Goal: Information Seeking & Learning: Check status

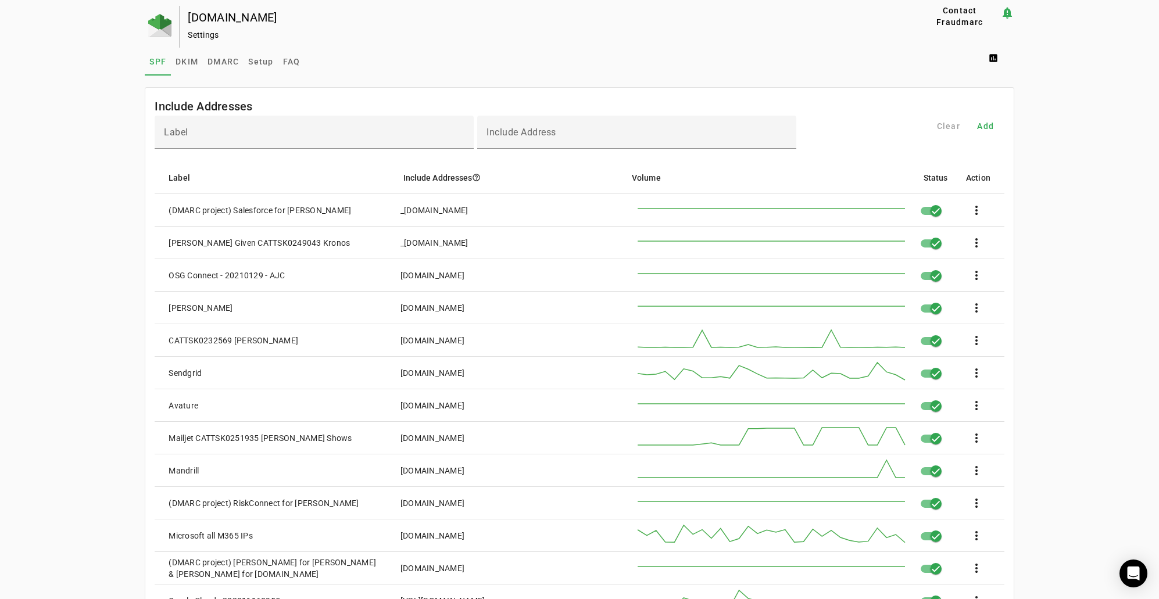
drag, startPoint x: 355, startPoint y: 206, endPoint x: 163, endPoint y: 209, distance: 191.8
click at [163, 209] on mat-cell "(DMARC project) Salesforce for [PERSON_NAME]" at bounding box center [273, 210] width 236 height 33
click at [230, 211] on div "(DMARC project) Salesforce for [PERSON_NAME]" at bounding box center [260, 211] width 182 height 12
drag, startPoint x: 227, startPoint y: 210, endPoint x: 150, endPoint y: 212, distance: 77.3
click at [150, 212] on mat-card-content "Label Include Address Clear Add Label Include Addresses help_outline Volume Sta…" at bounding box center [579, 424] width 868 height 617
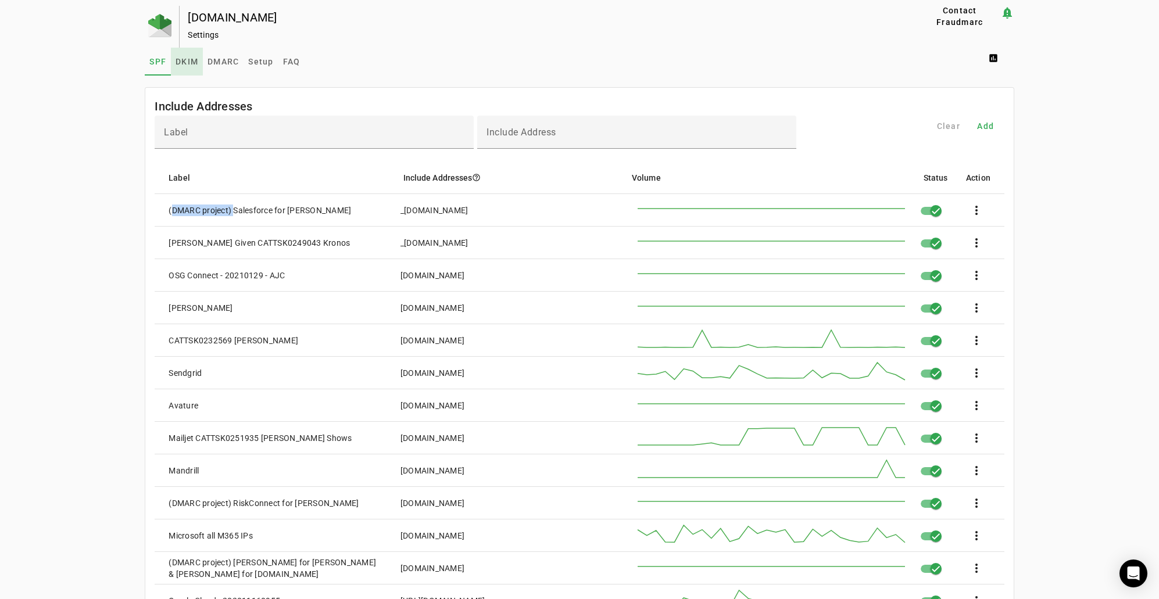
click at [185, 60] on span "DKIM" at bounding box center [186, 62] width 23 height 8
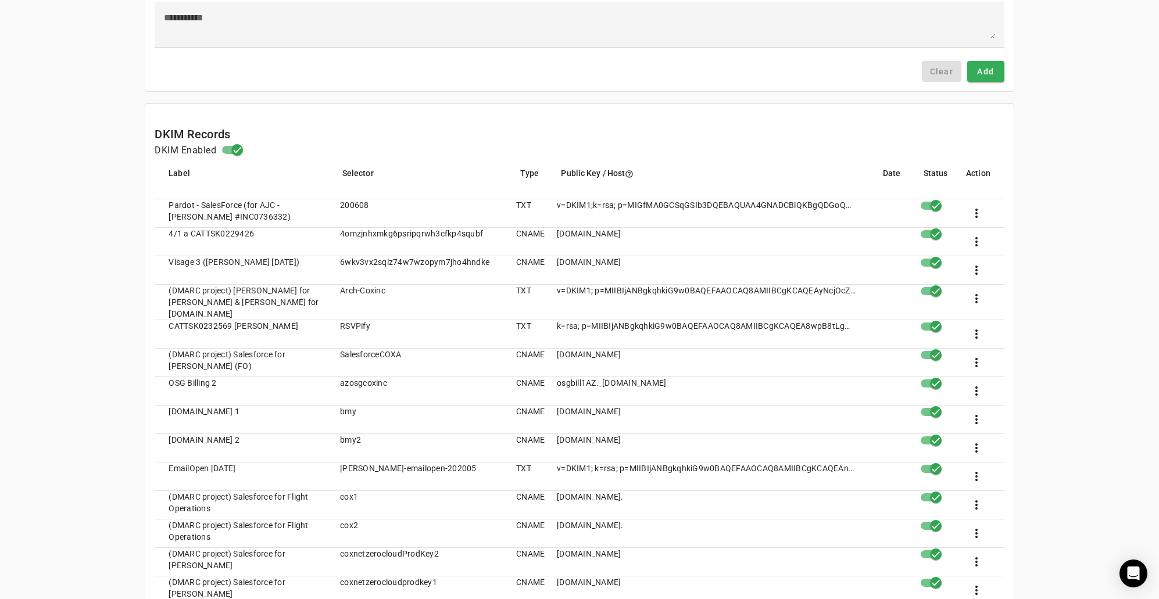
scroll to position [232, 0]
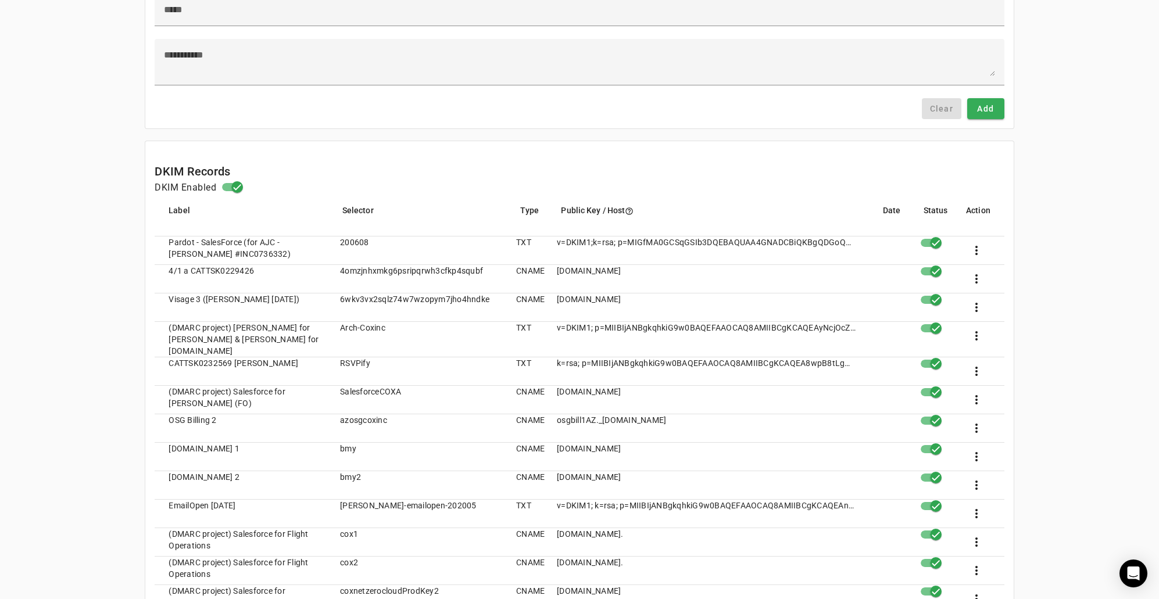
scroll to position [0, 0]
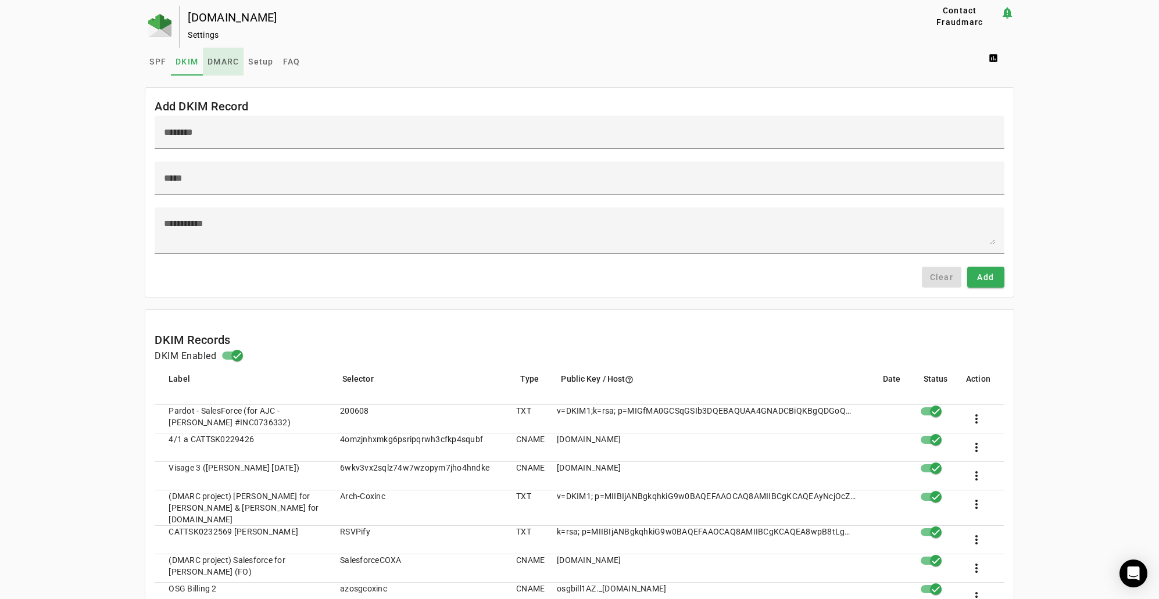
click at [224, 58] on span "DMARC" at bounding box center [222, 62] width 31 height 8
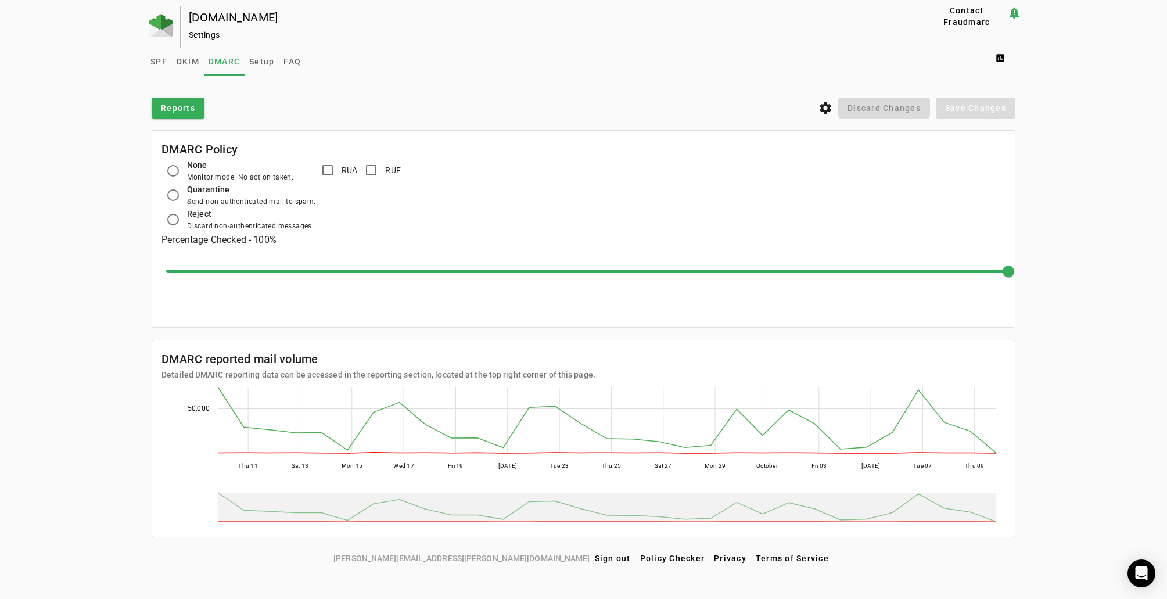
click at [1079, 196] on div "coxinc.com Settings Contact Fraudmarc notification_important Settings SPF DKIM …" at bounding box center [583, 277] width 1167 height 542
click at [124, 281] on div "coxinc.com Settings Contact Fraudmarc notification_important Settings SPF DKIM …" at bounding box center [583, 277] width 1167 height 542
click at [1091, 314] on div "coxinc.com Settings Contact Fraudmarc notification_important Settings SPF DKIM …" at bounding box center [583, 277] width 1167 height 542
click at [1112, 303] on div "coxinc.com Settings Contact Fraudmarc notification_important Settings SPF DKIM …" at bounding box center [583, 277] width 1167 height 542
click at [1095, 311] on div "coxinc.com Settings Contact Fraudmarc notification_important Settings SPF DKIM …" at bounding box center [583, 277] width 1167 height 542
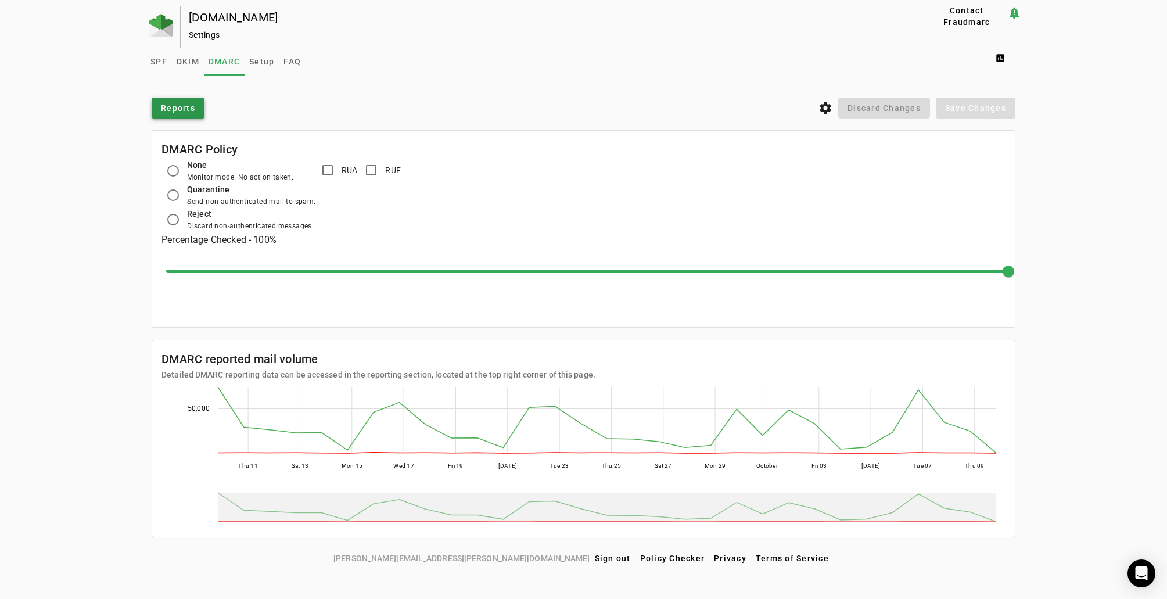
click at [174, 113] on span "Reports" at bounding box center [178, 108] width 34 height 12
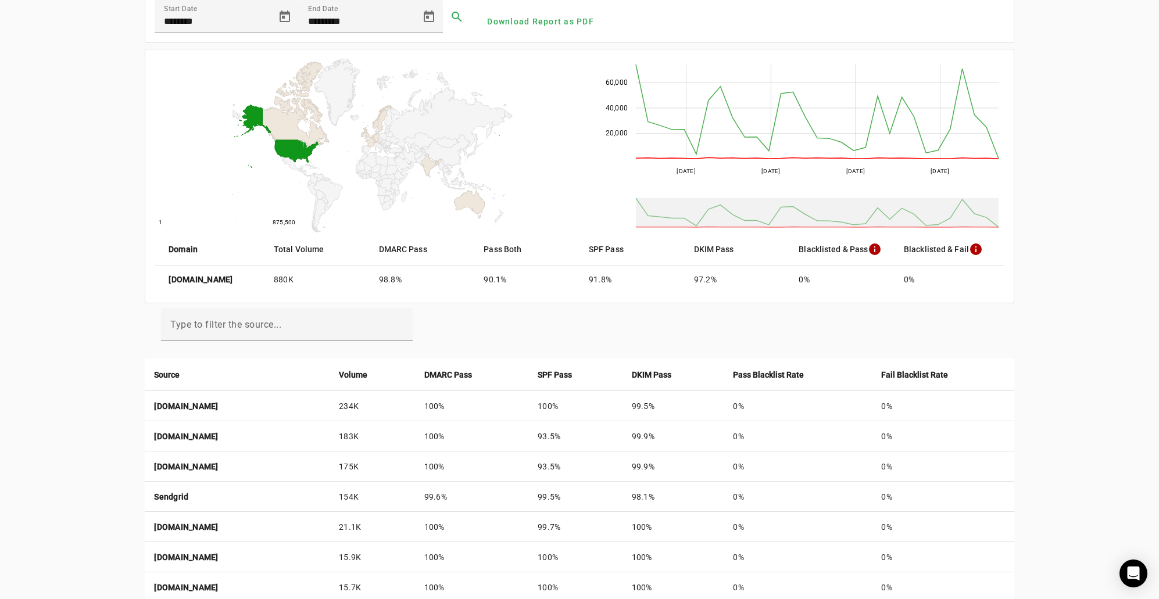
scroll to position [58, 0]
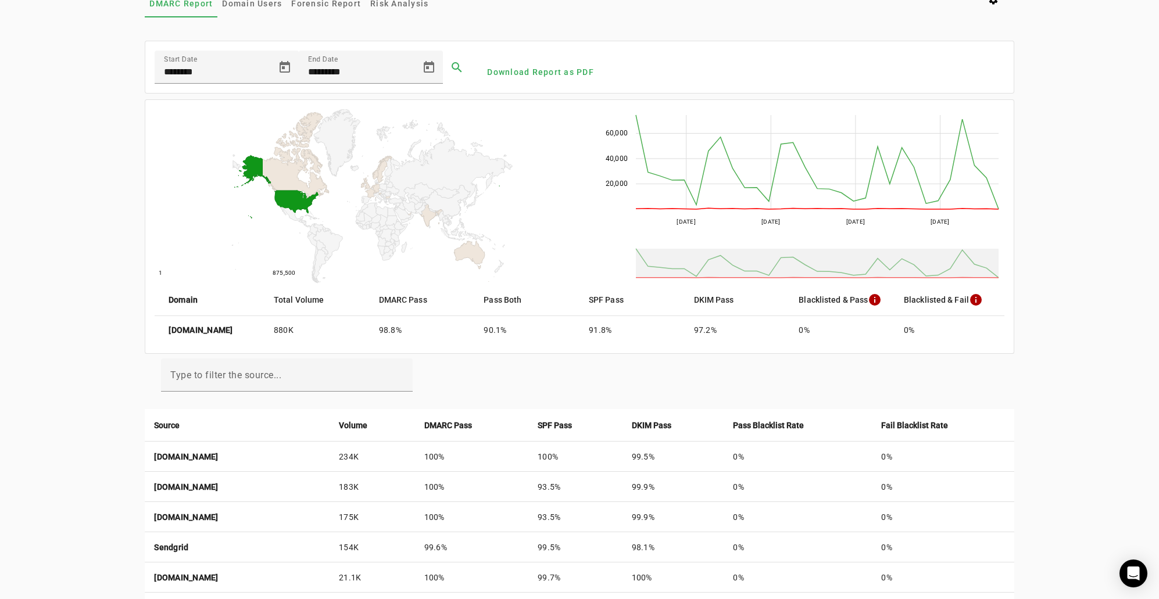
click at [100, 343] on div "coxinc.com Reports Contact Fraudmarc notification_important Reports DMARC Repor…" at bounding box center [579, 438] width 1159 height 980
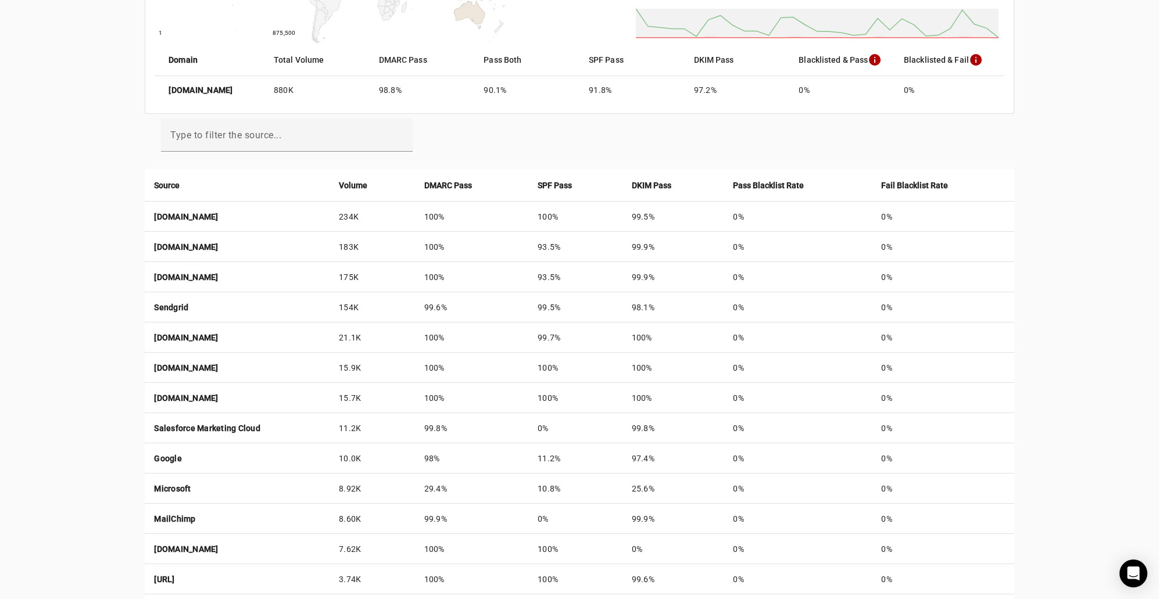
scroll to position [294, 0]
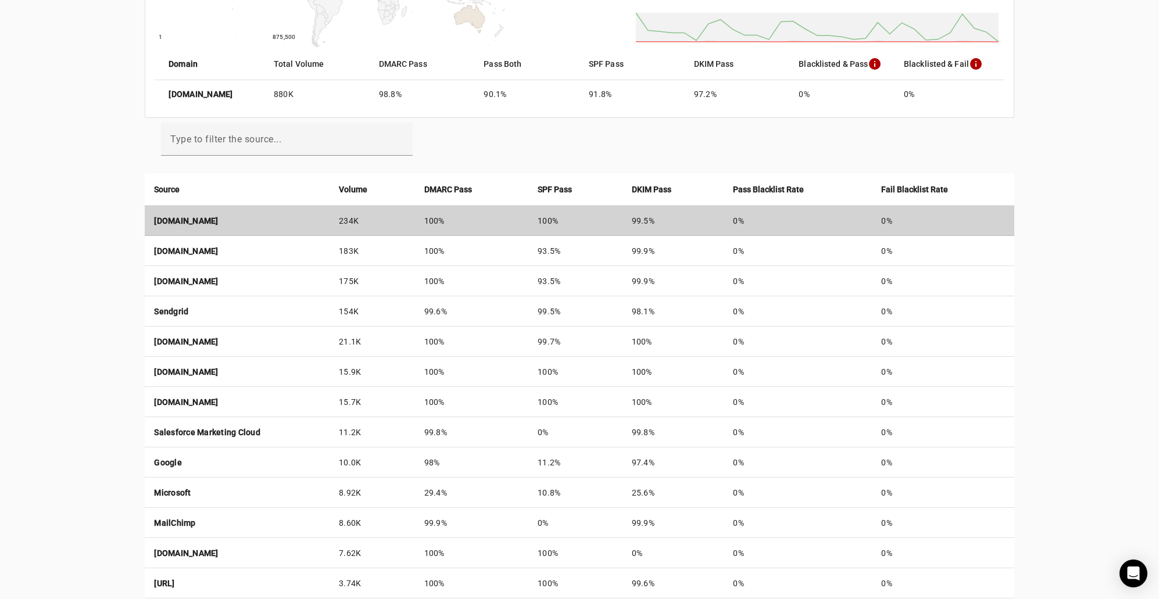
drag, startPoint x: 299, startPoint y: 215, endPoint x: 150, endPoint y: 214, distance: 148.8
click at [150, 214] on td "wfbtszbk.outbound-mail.sendgrid.net" at bounding box center [237, 221] width 185 height 30
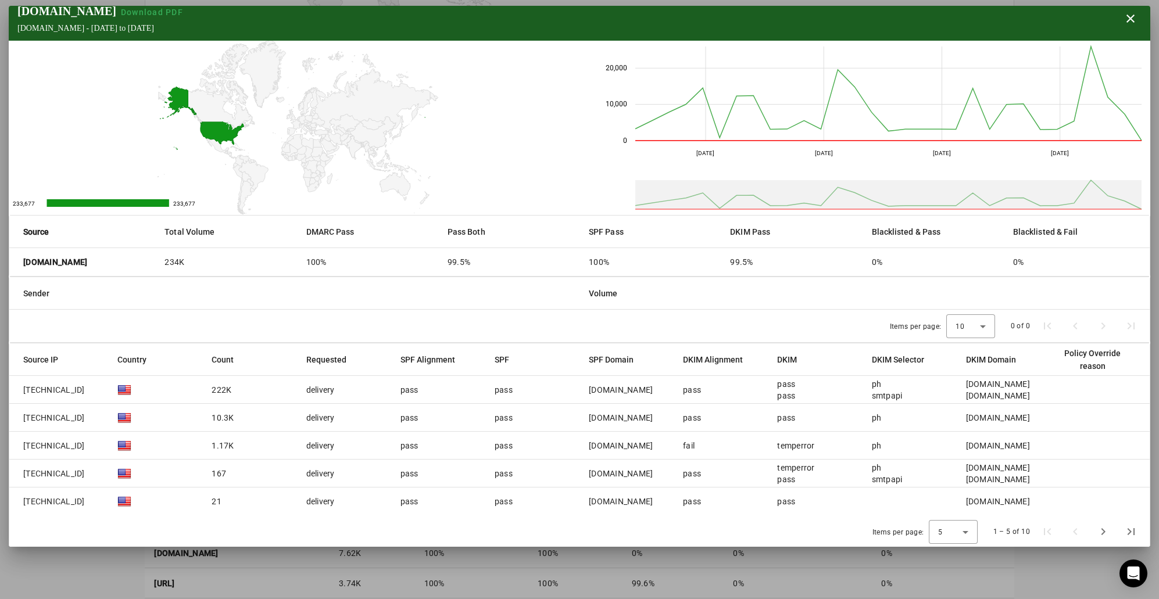
scroll to position [9, 0]
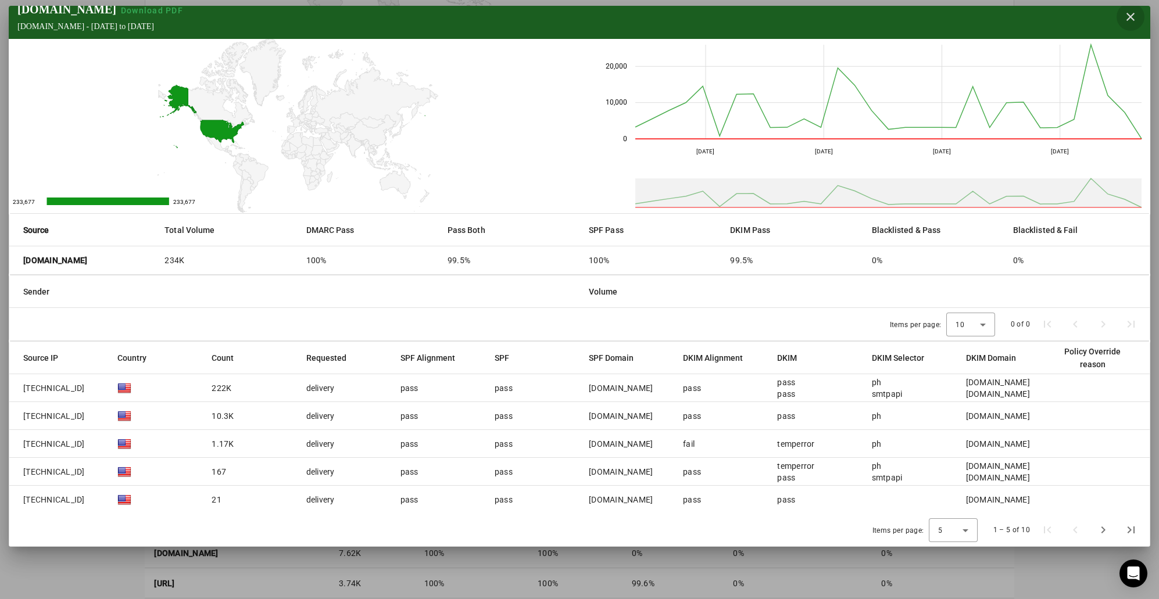
click at [1120, 19] on span "button" at bounding box center [1130, 17] width 28 height 28
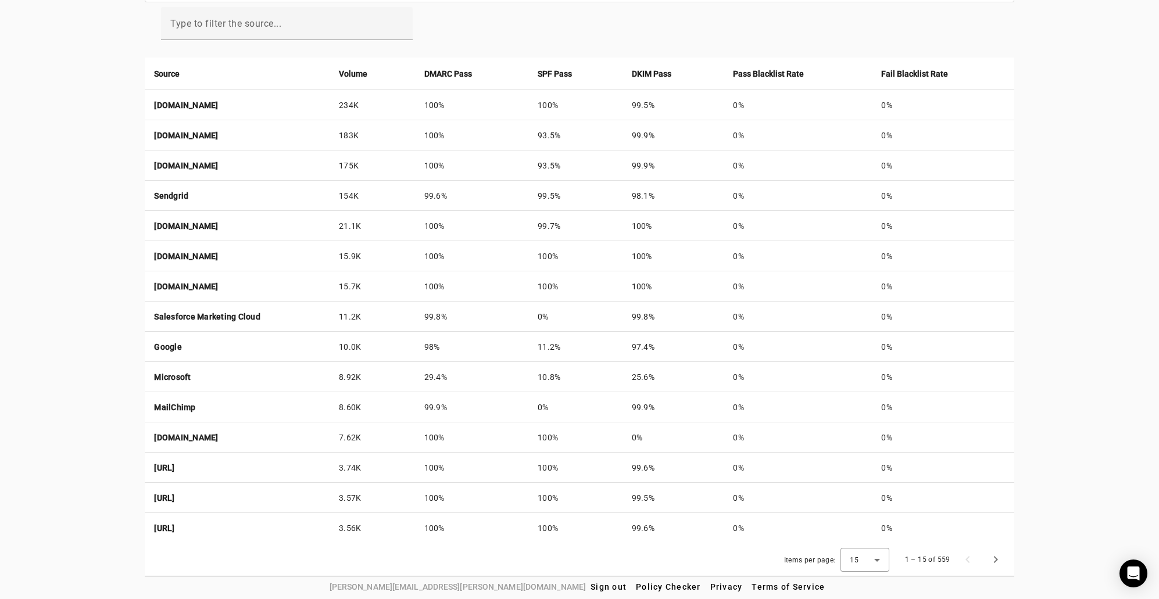
scroll to position [410, 0]
click at [999, 557] on span "Next page" at bounding box center [995, 559] width 28 height 28
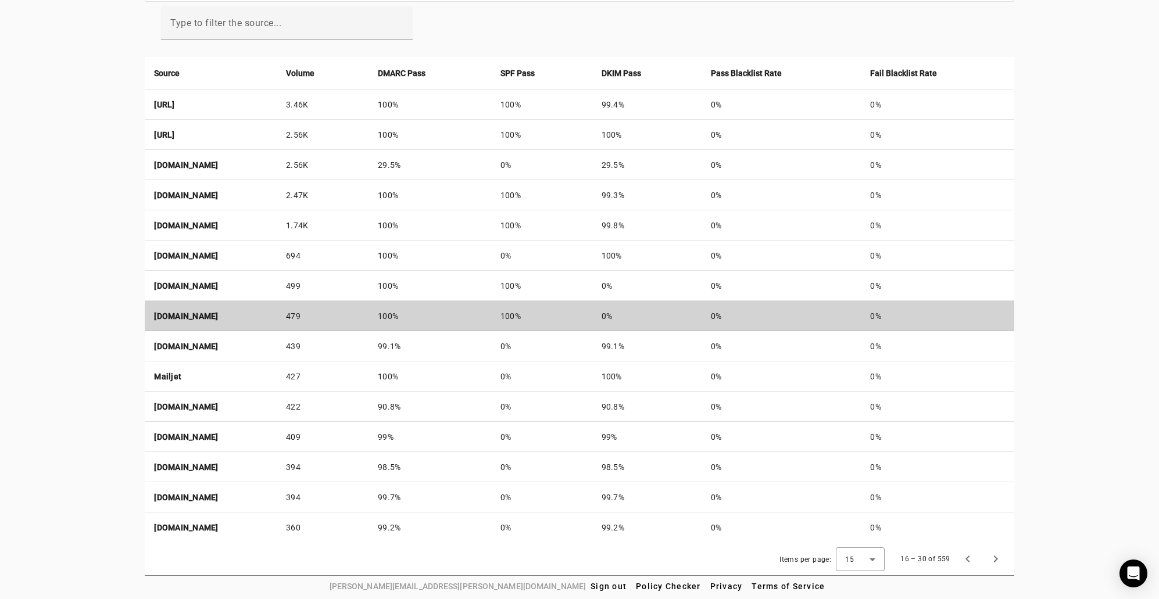
drag, startPoint x: 623, startPoint y: 306, endPoint x: 618, endPoint y: 302, distance: 7.4
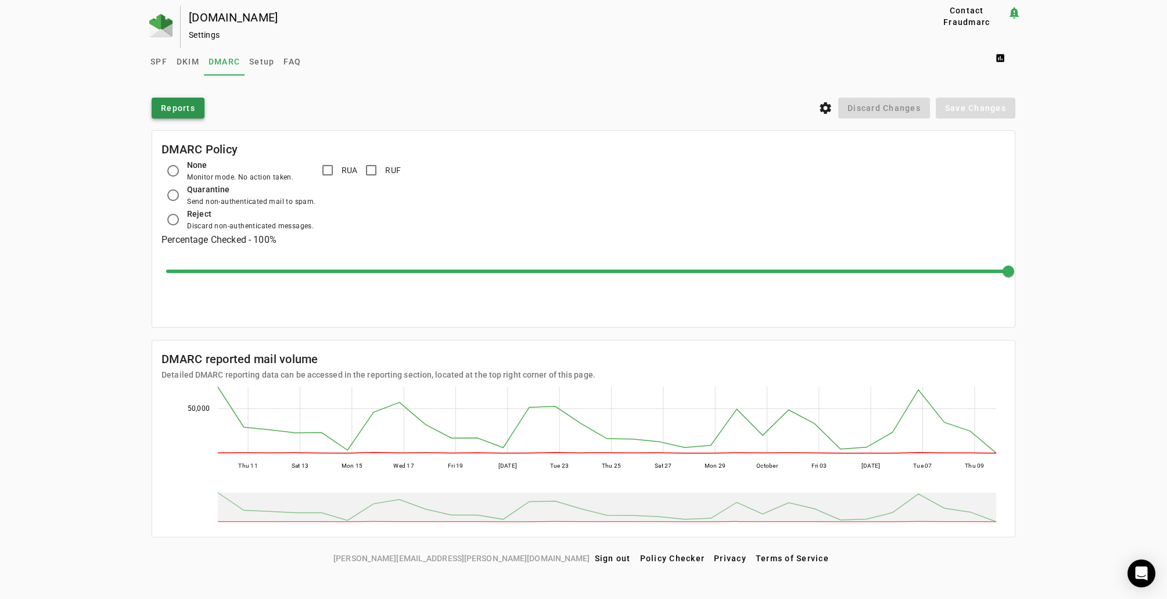
click at [179, 107] on span "Reports" at bounding box center [178, 108] width 34 height 12
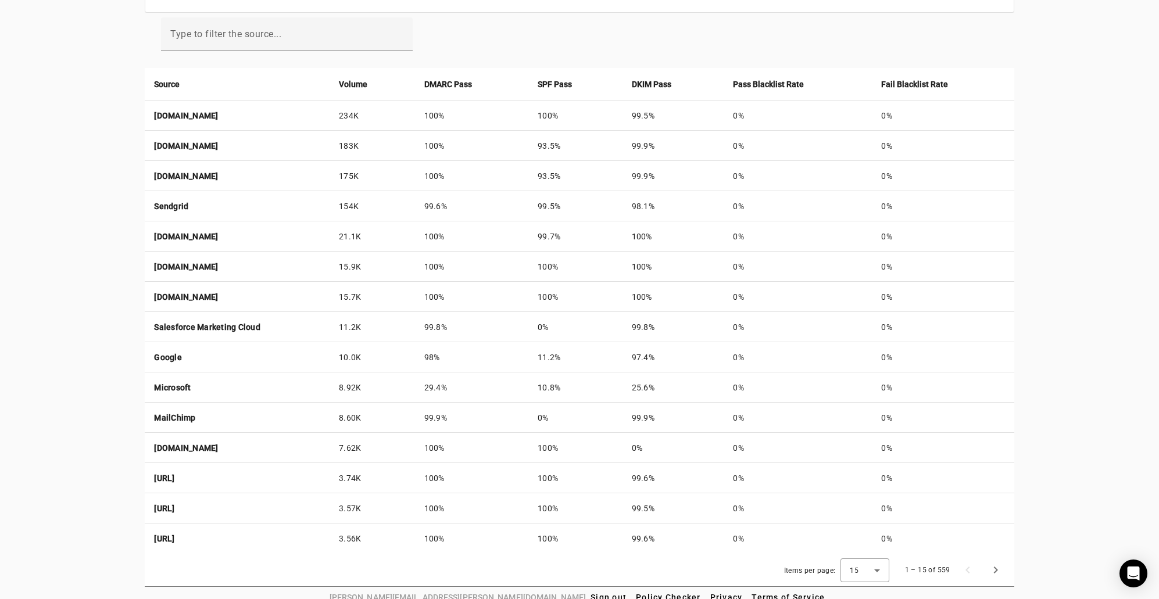
scroll to position [407, 0]
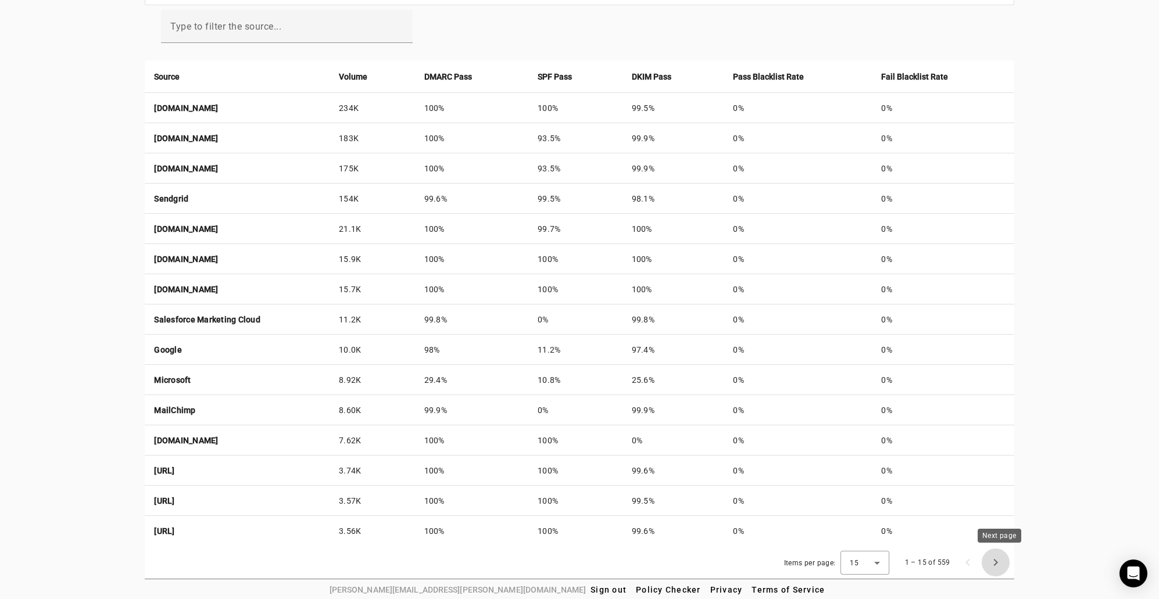
click at [992, 561] on span "Next page" at bounding box center [995, 563] width 28 height 28
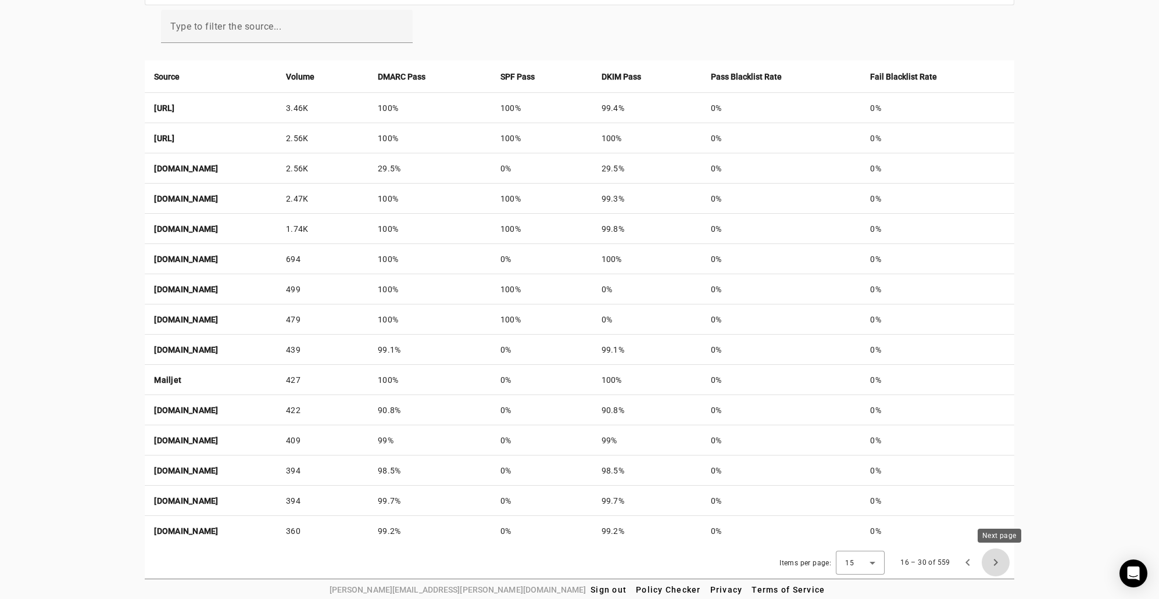
click at [1000, 564] on span "Next page" at bounding box center [995, 563] width 28 height 28
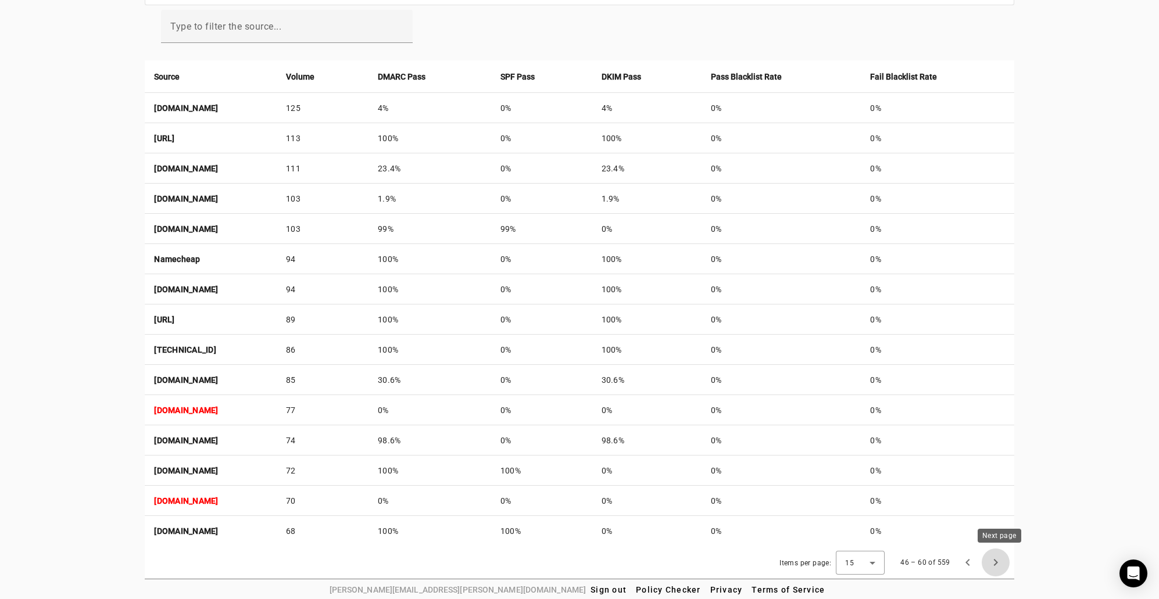
click at [997, 559] on span "Next page" at bounding box center [995, 563] width 28 height 28
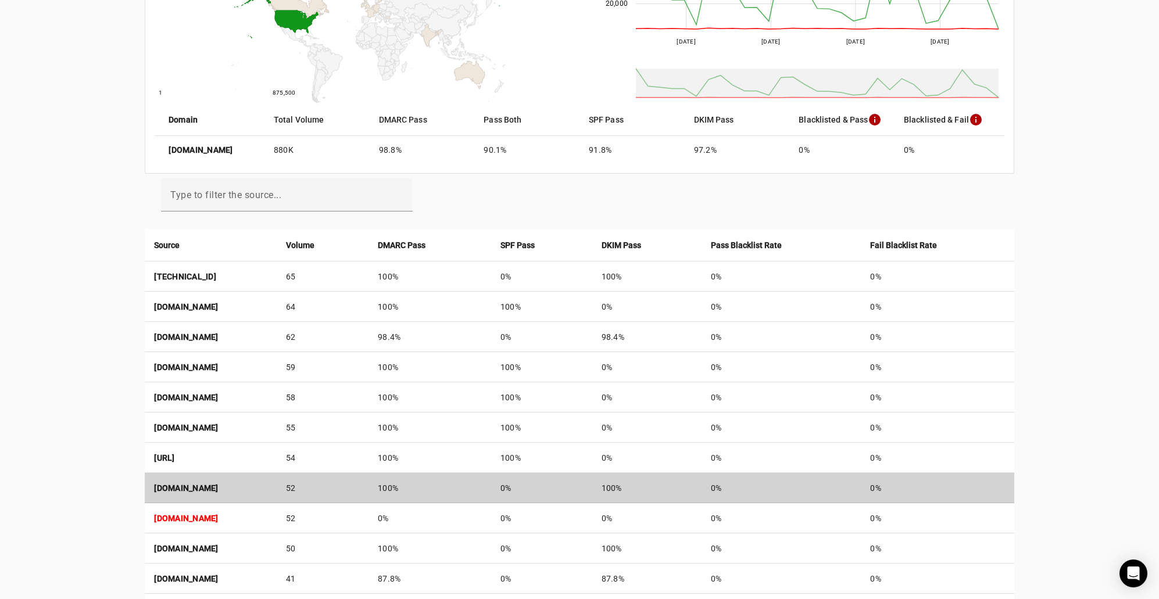
scroll to position [349, 0]
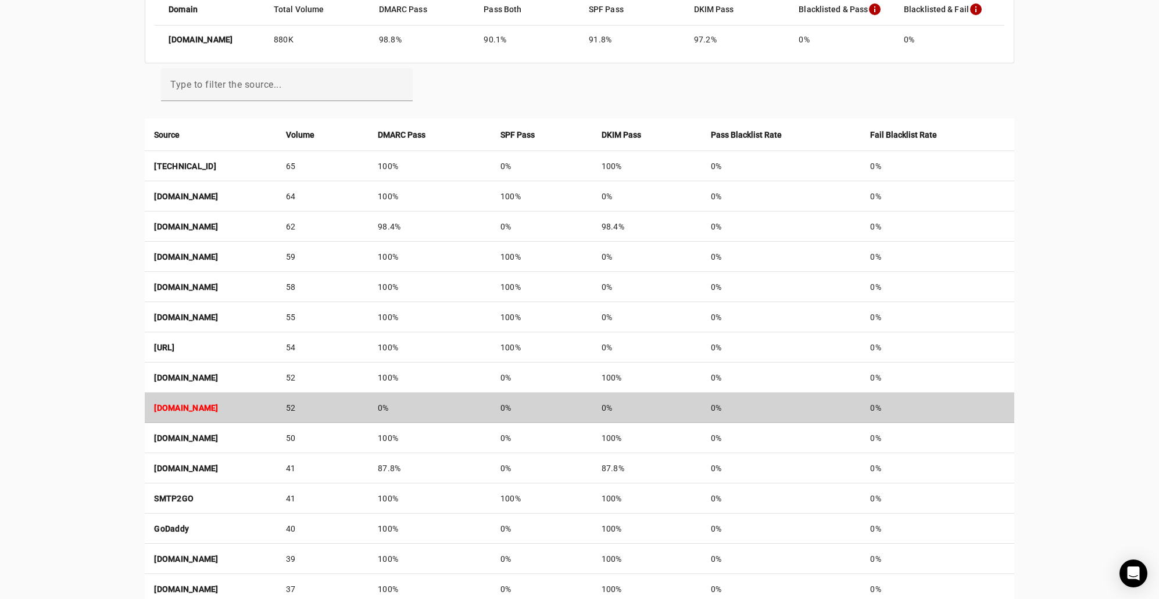
click at [215, 407] on strong "ca.cloud-sec-av.com" at bounding box center [186, 407] width 64 height 9
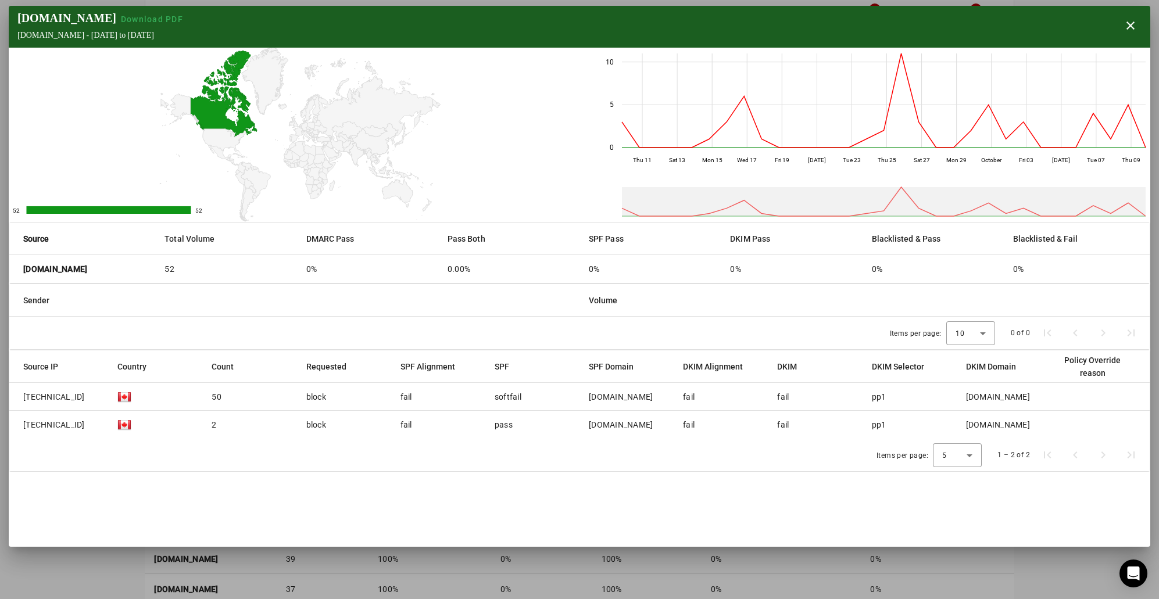
click at [123, 398] on img at bounding box center [124, 397] width 14 height 14
click at [123, 429] on img at bounding box center [124, 425] width 14 height 14
click at [121, 399] on img at bounding box center [124, 397] width 14 height 14
click at [521, 469] on div "Items per page: 5 1 – 2 of 2" at bounding box center [579, 455] width 1140 height 33
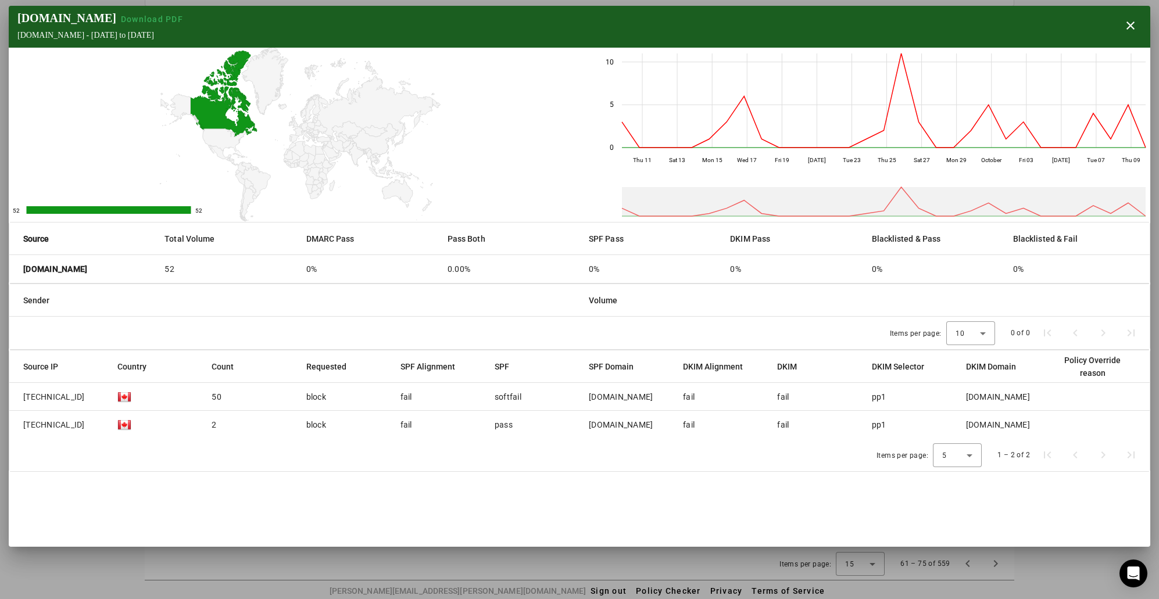
scroll to position [407, 0]
click at [1134, 28] on span "button" at bounding box center [1130, 26] width 28 height 28
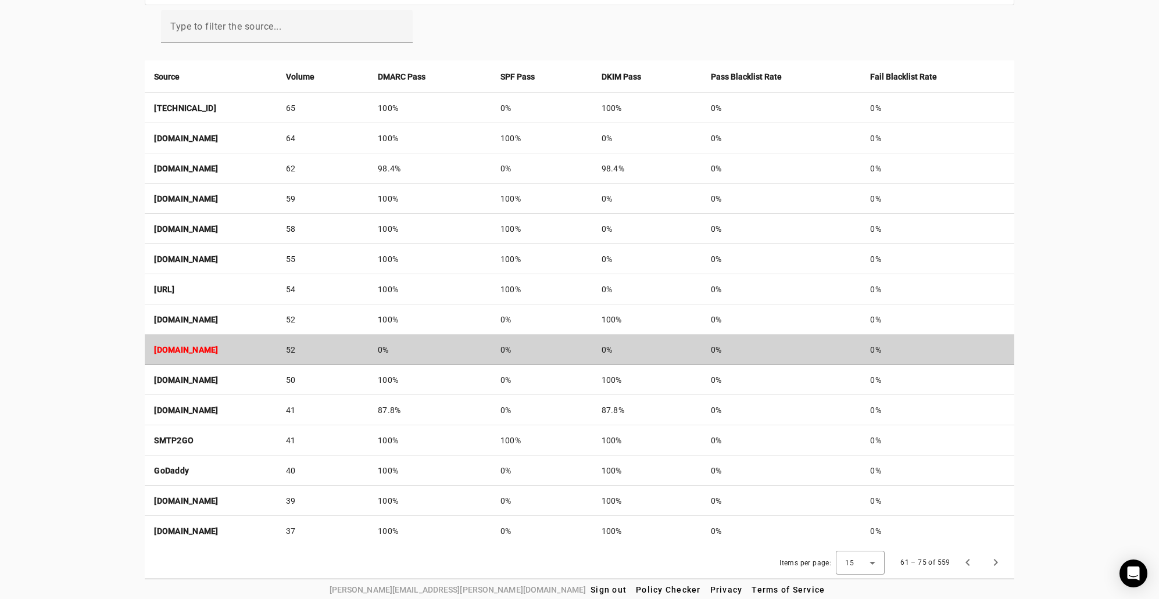
scroll to position [410, 0]
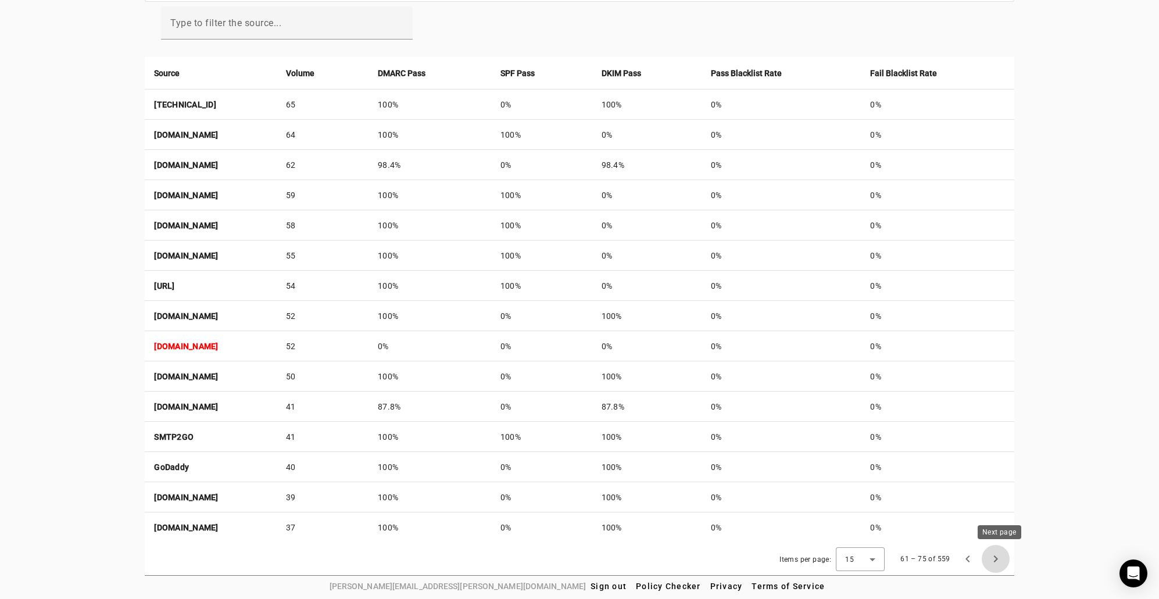
click at [993, 556] on span "Next page" at bounding box center [995, 559] width 28 height 28
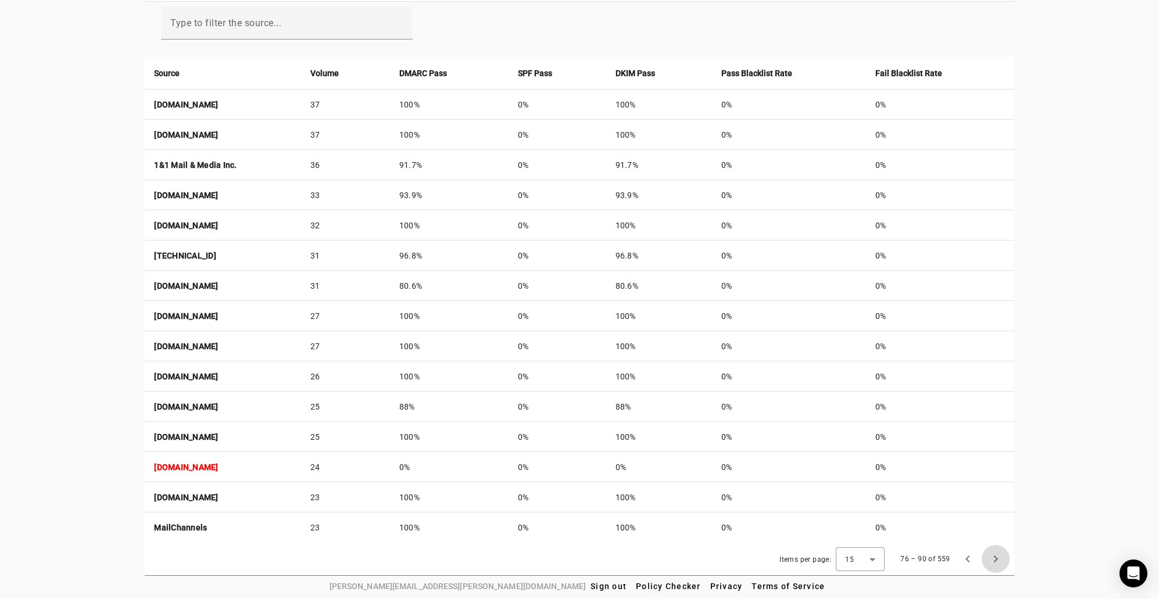
click at [997, 559] on span "Next page" at bounding box center [995, 559] width 28 height 28
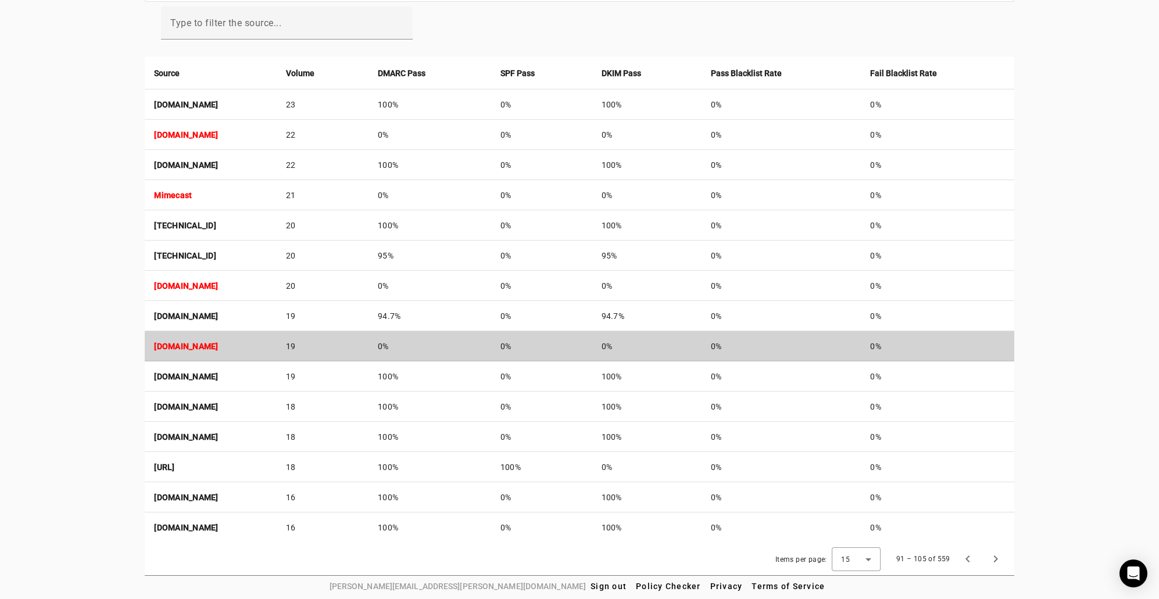
click at [218, 347] on strong "us-smtp-delivery-120.mimecast.com" at bounding box center [186, 346] width 64 height 9
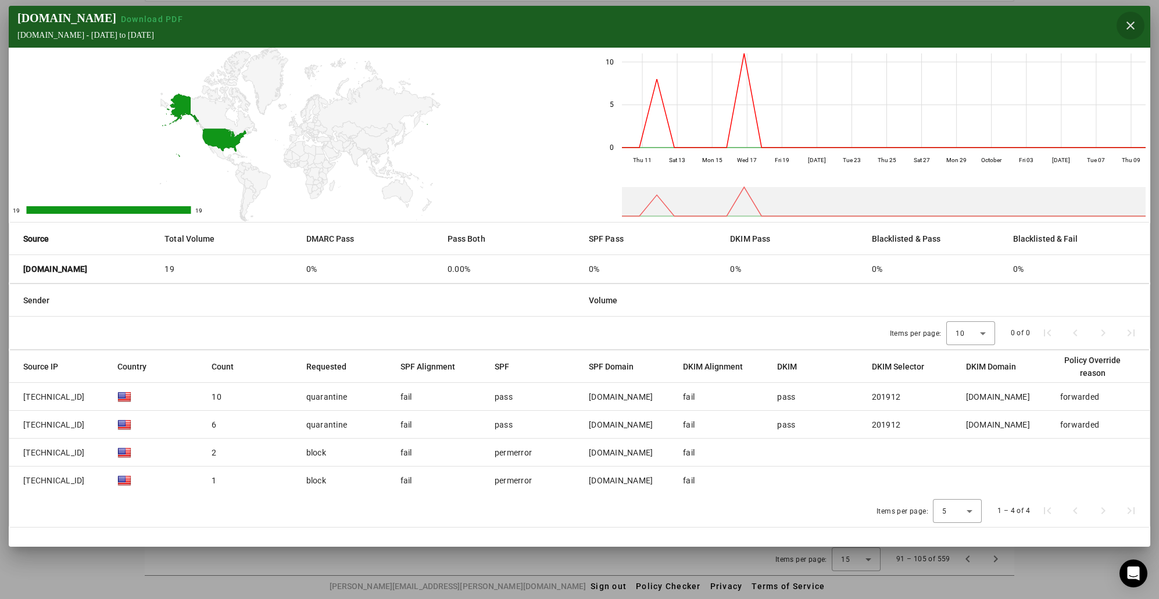
click at [1137, 23] on span "button" at bounding box center [1130, 26] width 28 height 28
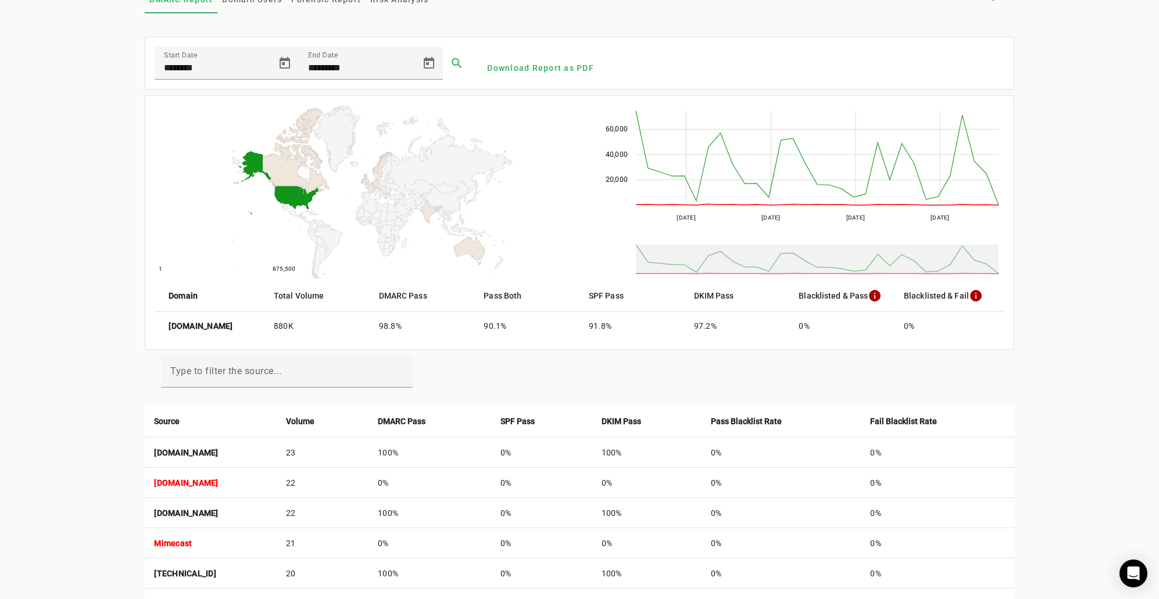
scroll to position [62, 0]
click at [50, 180] on div "coxinc.com Reports Contact Fraudmarc notification_important Reports DMARC Repor…" at bounding box center [579, 434] width 1159 height 980
click at [588, 13] on div "DMARC Report Domain Users Forensic Report Risk Analysis settings" at bounding box center [579, 0] width 869 height 28
